Goal: Book appointment/travel/reservation

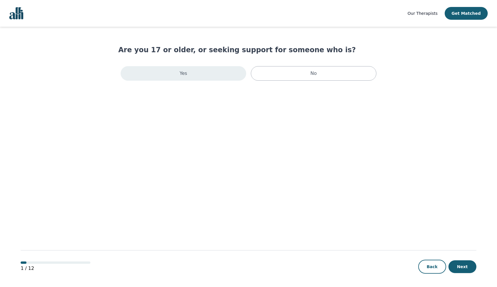
click at [210, 75] on div "Yes" at bounding box center [184, 73] width 126 height 15
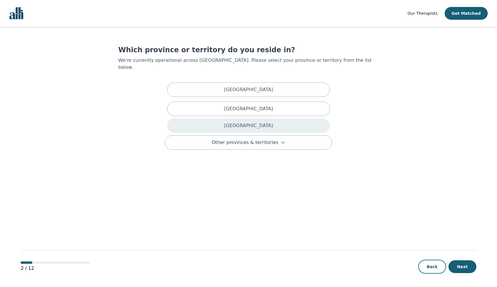
click at [230, 119] on div "[GEOGRAPHIC_DATA]" at bounding box center [248, 126] width 163 height 15
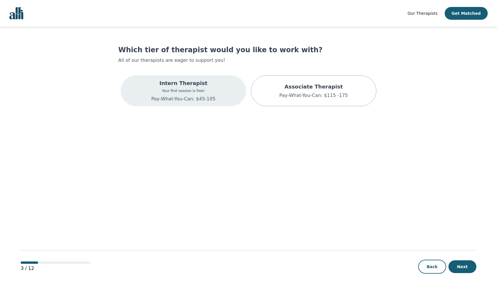
click at [185, 91] on p "Your first session is free!" at bounding box center [183, 91] width 64 height 5
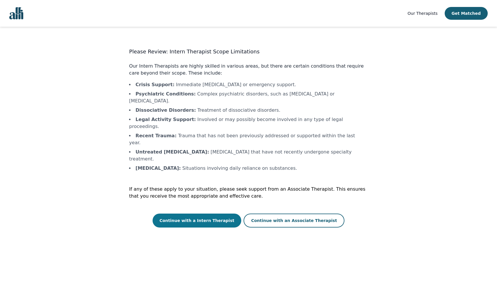
click at [201, 214] on button "Continue with a Intern Therapist" at bounding box center [197, 221] width 89 height 14
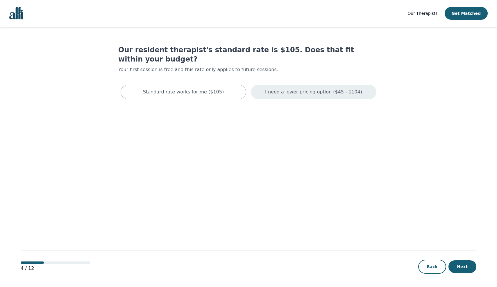
click at [304, 89] on p "I need a lower pricing option ($45 - $104)" at bounding box center [313, 92] width 97 height 7
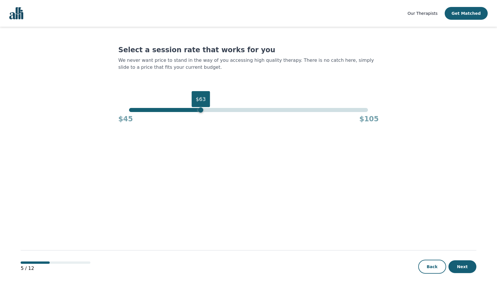
drag, startPoint x: 369, startPoint y: 111, endPoint x: 198, endPoint y: 106, distance: 170.1
click at [198, 108] on div "$63" at bounding box center [200, 110] width 5 height 5
drag, startPoint x: 197, startPoint y: 111, endPoint x: 151, endPoint y: 112, distance: 46.2
click at [151, 112] on div "$51 $45 $105" at bounding box center [248, 116] width 260 height 16
click at [464, 267] on button "Next" at bounding box center [462, 267] width 28 height 13
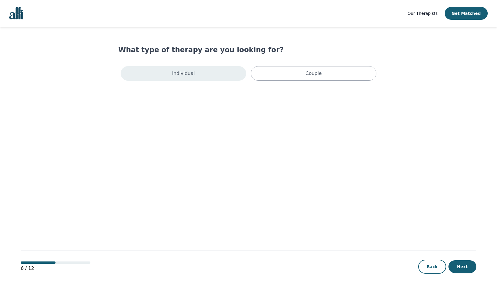
click at [183, 75] on p "Individual" at bounding box center [183, 73] width 23 height 7
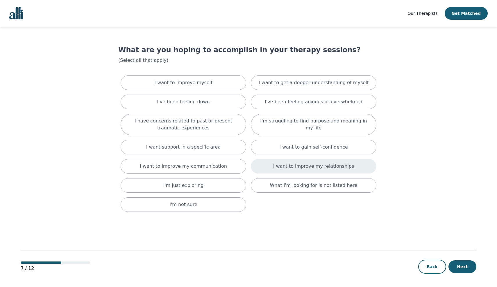
click at [277, 167] on div "I want to improve my relationships" at bounding box center [314, 166] width 126 height 15
click at [291, 81] on p "I want to get a deeper understanding of myself" at bounding box center [314, 82] width 110 height 7
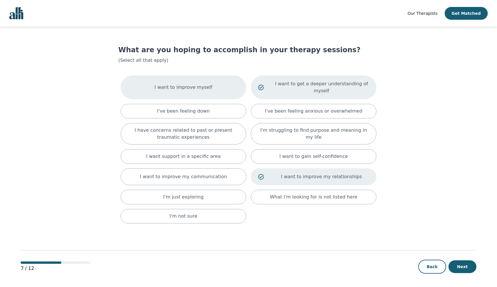
click at [217, 87] on div "I want to improve myself" at bounding box center [184, 88] width 126 height 24
click at [455, 263] on button "Next" at bounding box center [462, 267] width 28 height 13
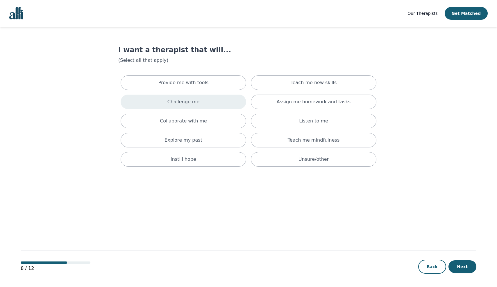
click at [191, 100] on p "Challenge me" at bounding box center [183, 102] width 32 height 7
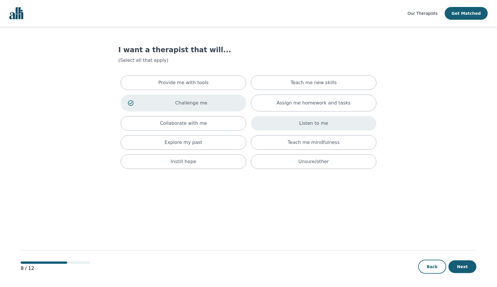
click at [316, 121] on p "Listen to me" at bounding box center [313, 123] width 29 height 7
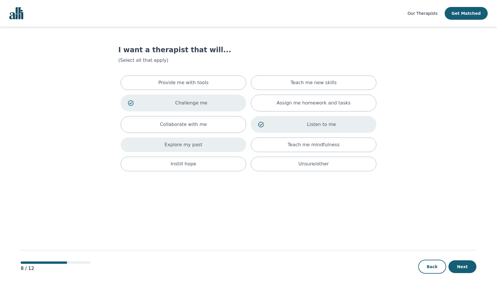
click at [198, 147] on p "Explore my past" at bounding box center [183, 145] width 38 height 7
click at [462, 267] on button "Next" at bounding box center [462, 267] width 28 height 13
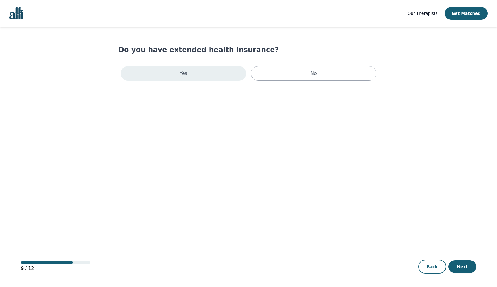
click at [207, 69] on div "Yes" at bounding box center [184, 73] width 126 height 15
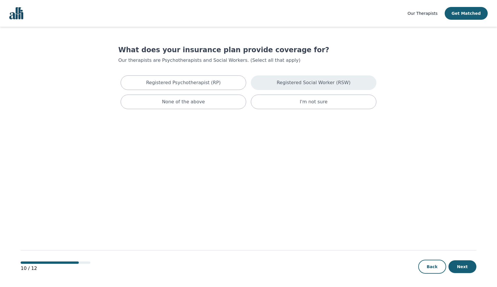
click at [293, 82] on p "Registered Social Worker (RSW)" at bounding box center [314, 82] width 74 height 7
click at [466, 266] on button "Next" at bounding box center [462, 267] width 28 height 13
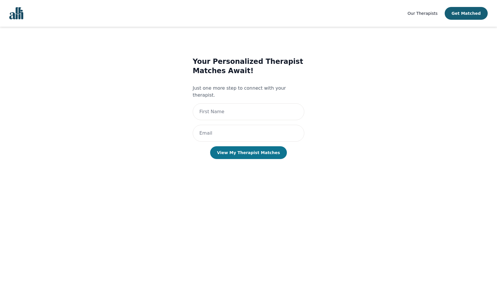
click at [257, 146] on button "View My Therapist Matches" at bounding box center [248, 152] width 77 height 13
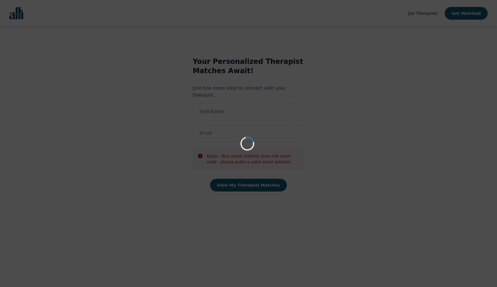
click at [157, 91] on div "Loading..." at bounding box center [248, 143] width 497 height 287
click at [241, 126] on div "Loading..." at bounding box center [248, 143] width 497 height 287
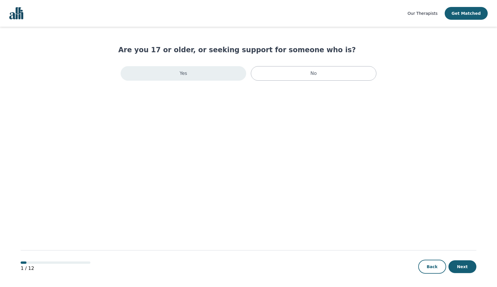
click at [196, 76] on div "Yes" at bounding box center [184, 73] width 126 height 15
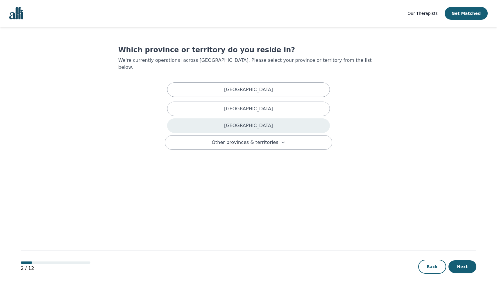
click at [244, 122] on p "[GEOGRAPHIC_DATA]" at bounding box center [248, 125] width 49 height 7
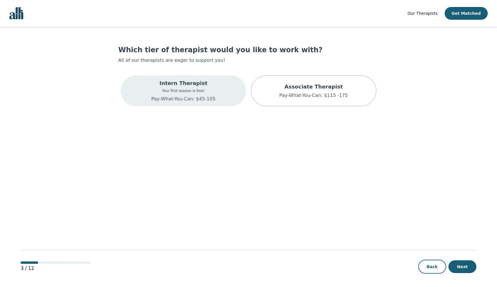
click at [201, 94] on div "Intern Therapist Your first session is free! Pay-What-You-Can: $45-105" at bounding box center [183, 90] width 64 height 23
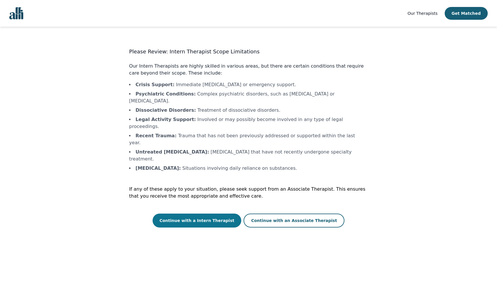
click at [216, 214] on button "Continue with a Intern Therapist" at bounding box center [197, 221] width 89 height 14
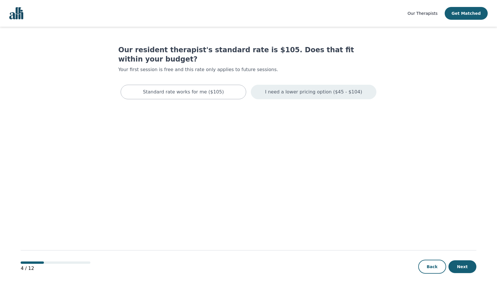
click at [285, 89] on p "I need a lower pricing option ($45 - $104)" at bounding box center [313, 92] width 97 height 7
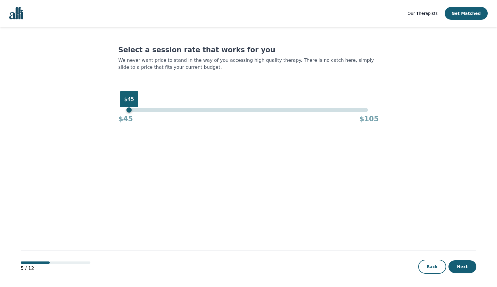
drag, startPoint x: 368, startPoint y: 110, endPoint x: 130, endPoint y: 110, distance: 237.7
click at [130, 109] on div "$45" at bounding box center [128, 110] width 5 height 5
drag, startPoint x: 130, startPoint y: 111, endPoint x: 147, endPoint y: 112, distance: 16.9
click at [147, 112] on div "$50" at bounding box center [148, 110] width 5 height 5
click at [464, 267] on button "Next" at bounding box center [462, 267] width 28 height 13
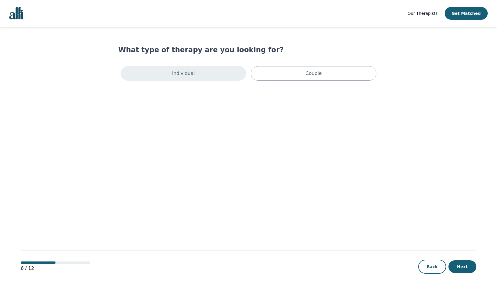
click at [212, 73] on div "Individual" at bounding box center [184, 73] width 126 height 15
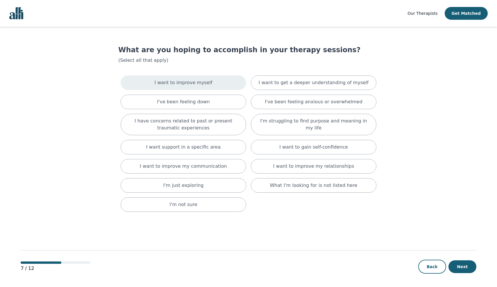
click at [201, 84] on p "I want to improve myself" at bounding box center [183, 82] width 58 height 7
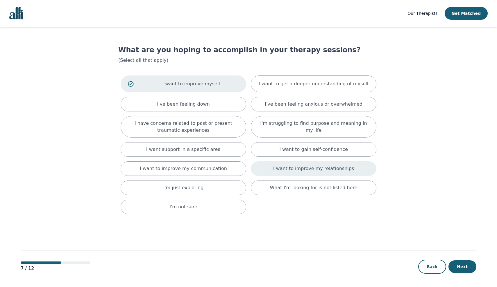
click at [328, 169] on p "I want to improve my relationships" at bounding box center [313, 168] width 81 height 7
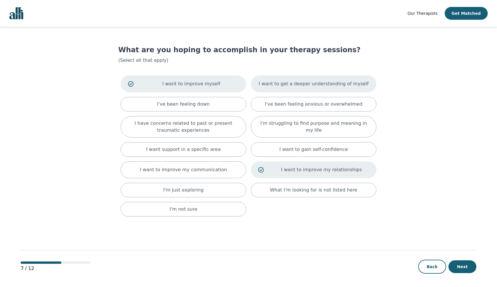
click at [317, 88] on div "I want to get a deeper understanding of myself" at bounding box center [314, 84] width 126 height 17
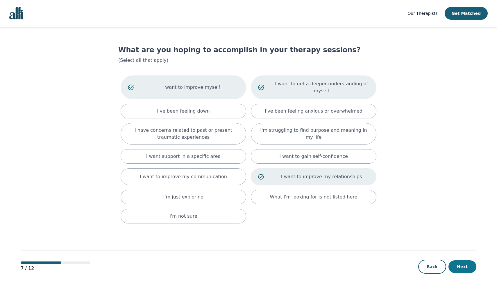
click at [467, 266] on button "Next" at bounding box center [462, 267] width 28 height 13
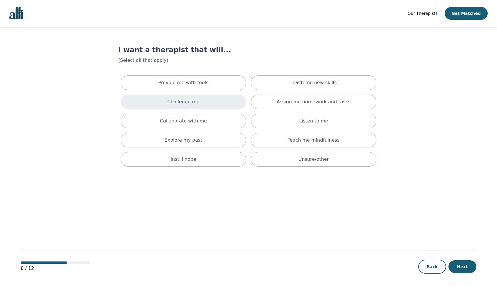
click at [201, 104] on div "Challenge me" at bounding box center [184, 102] width 126 height 15
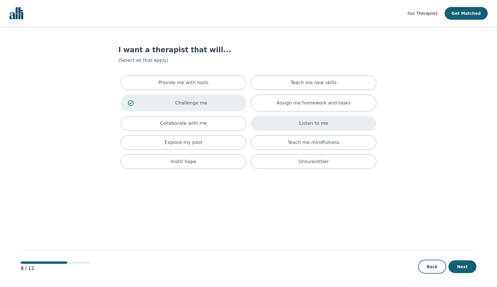
click at [297, 126] on div "Listen to me" at bounding box center [314, 123] width 126 height 15
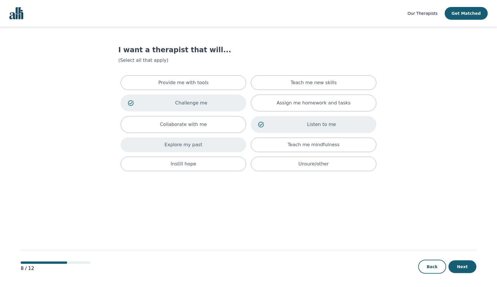
click at [201, 146] on div "Explore my past" at bounding box center [184, 145] width 126 height 15
click at [463, 265] on button "Next" at bounding box center [462, 267] width 28 height 13
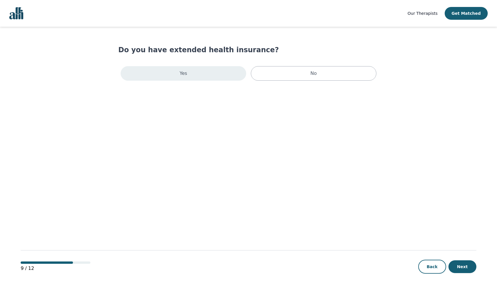
click at [208, 78] on div "Yes" at bounding box center [184, 73] width 126 height 15
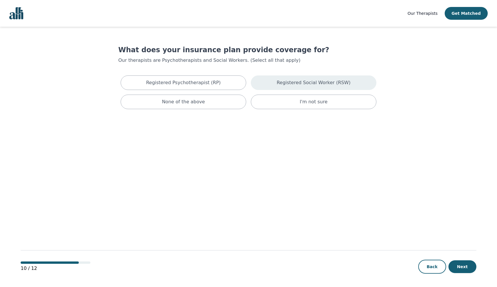
click at [294, 86] on p "Registered Social Worker (RSW)" at bounding box center [314, 82] width 74 height 7
click at [462, 265] on button "Next" at bounding box center [462, 267] width 28 height 13
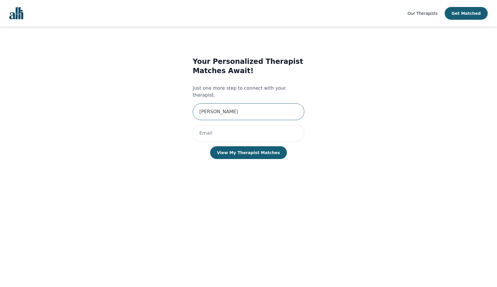
type input "[PERSON_NAME]"
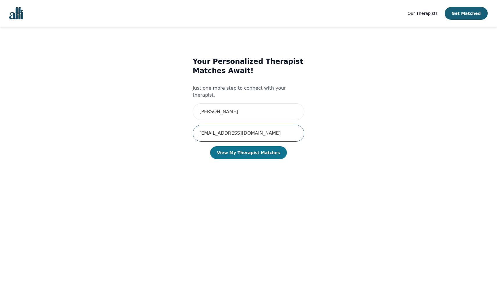
type input "[EMAIL_ADDRESS][DOMAIN_NAME]"
click at [242, 146] on button "View My Therapist Matches" at bounding box center [248, 152] width 77 height 13
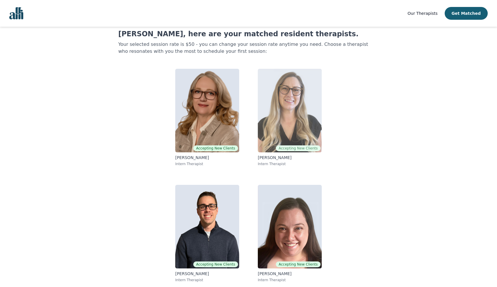
scroll to position [16, 0]
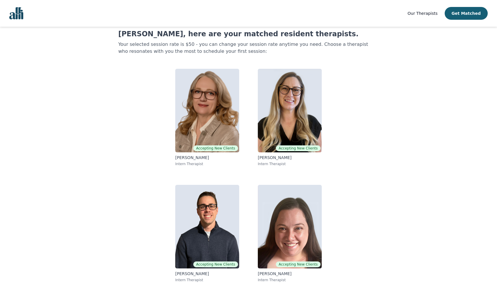
click at [428, 13] on span "Our Therapists" at bounding box center [422, 13] width 30 height 5
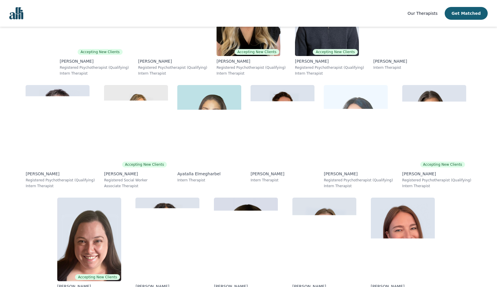
scroll to position [1566, 0]
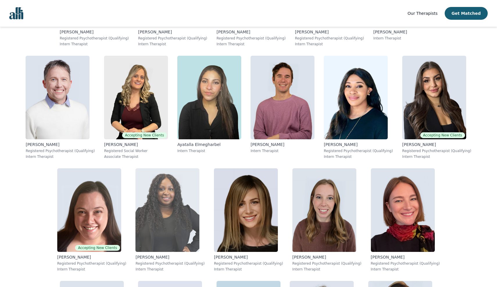
click at [135, 262] on p "Registered Psychotherapist (Qualifying)" at bounding box center [169, 264] width 69 height 5
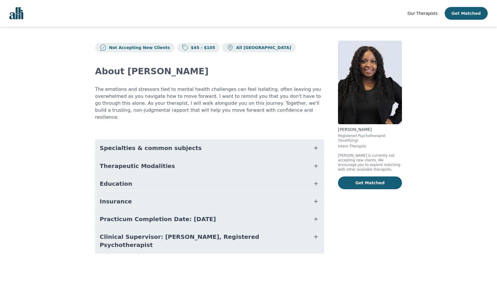
click at [317, 163] on icon "button" at bounding box center [315, 166] width 7 height 7
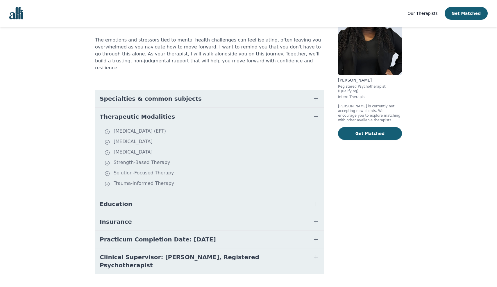
scroll to position [49, 0]
click at [317, 219] on icon "button" at bounding box center [315, 222] width 7 height 7
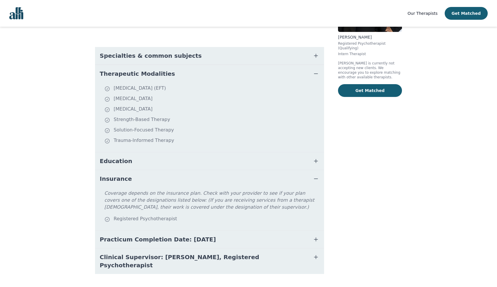
scroll to position [92, 0]
click at [317, 237] on icon "button" at bounding box center [315, 240] width 7 height 7
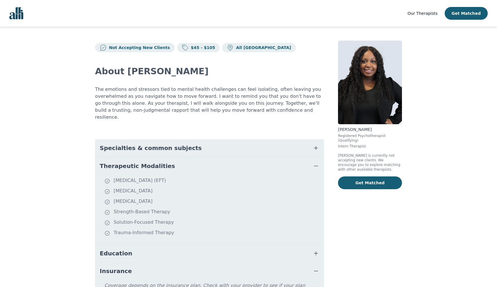
scroll to position [0, 0]
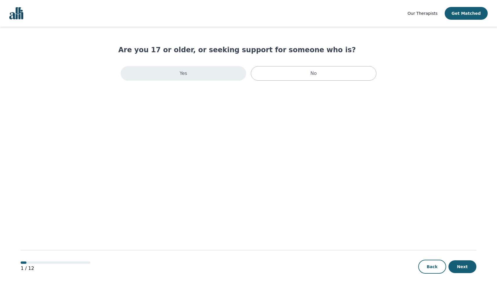
click at [199, 69] on div "Yes" at bounding box center [184, 73] width 126 height 15
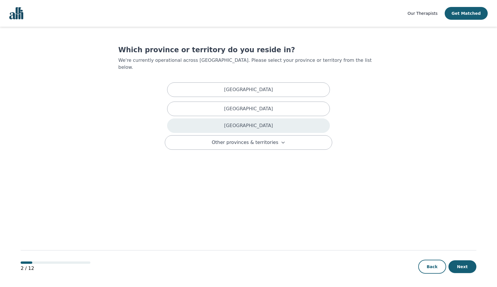
click at [235, 119] on div "[GEOGRAPHIC_DATA]" at bounding box center [248, 126] width 163 height 15
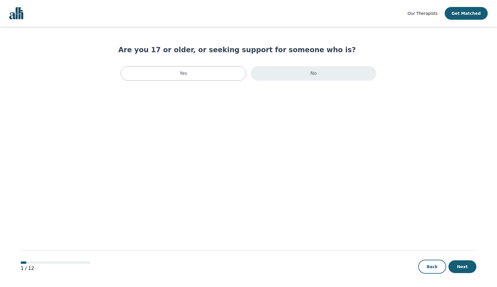
click at [266, 71] on div "No" at bounding box center [314, 73] width 126 height 15
